Goal: Find contact information: Find contact information

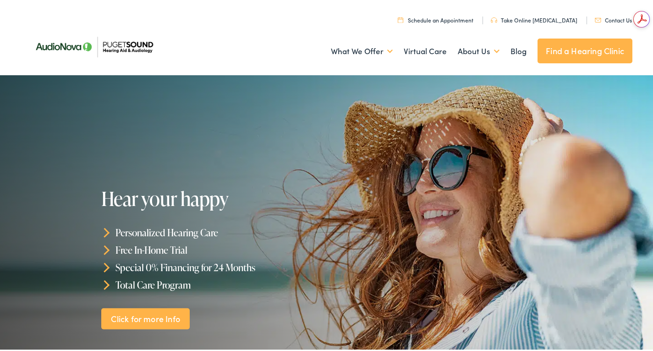
click at [609, 19] on link "Contact Us" at bounding box center [613, 18] width 37 height 8
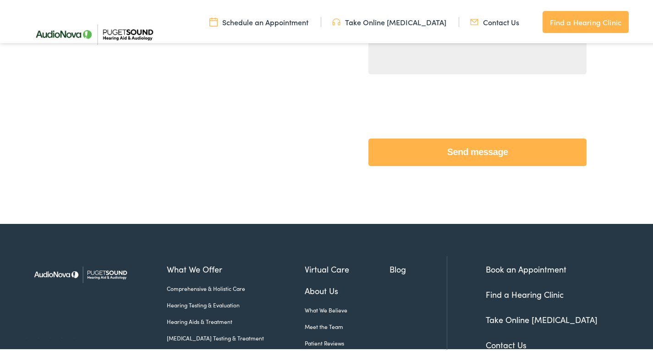
scroll to position [474, 0]
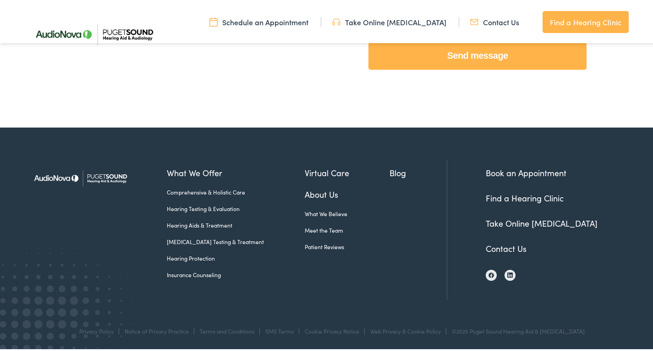
click at [515, 246] on link "Contact Us" at bounding box center [506, 246] width 41 height 11
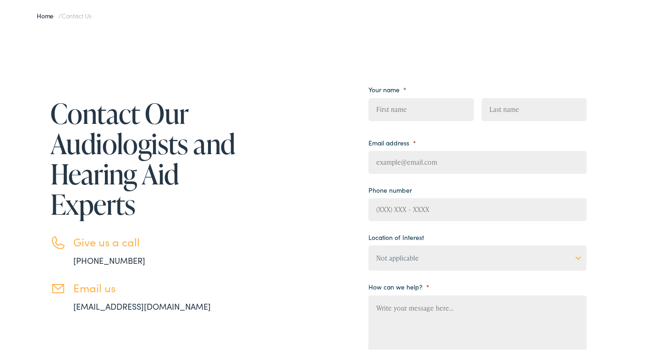
scroll to position [229, 0]
